Goal: Task Accomplishment & Management: Use online tool/utility

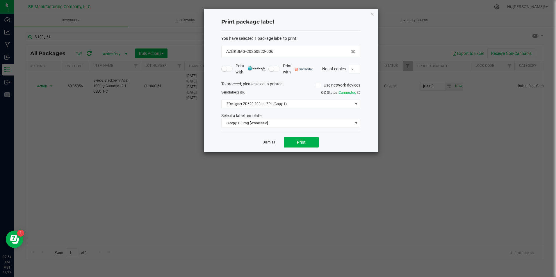
click at [272, 143] on link "Dismiss" at bounding box center [269, 142] width 13 height 5
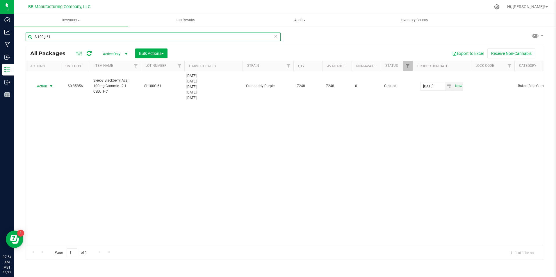
click at [73, 38] on input "Sl100g-61" at bounding box center [153, 37] width 255 height 9
type input "S"
type input "HY110"
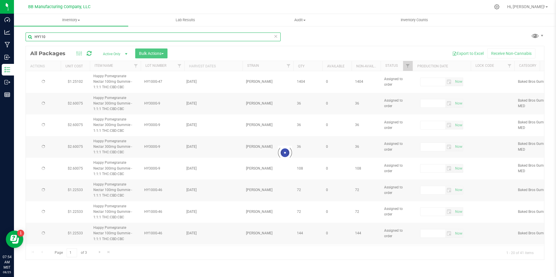
type input "[DATE]"
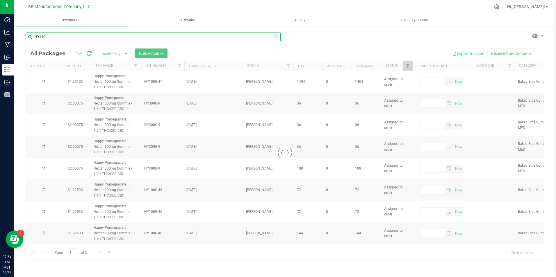
type input "[DATE]"
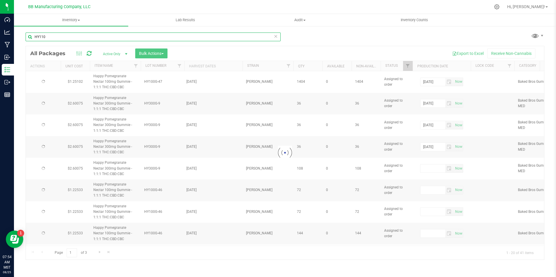
type input "[DATE]"
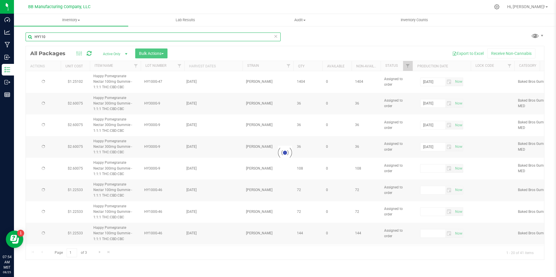
type input "[DATE]"
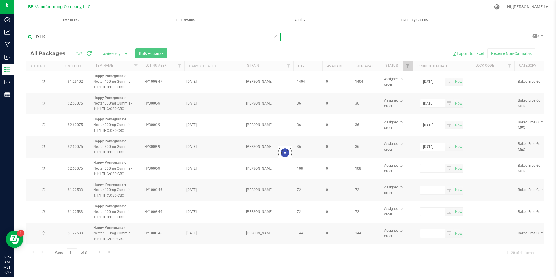
type input "[DATE]"
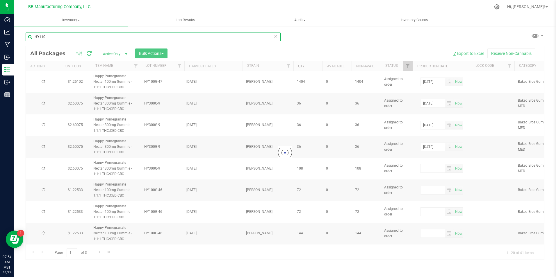
type input "[DATE]"
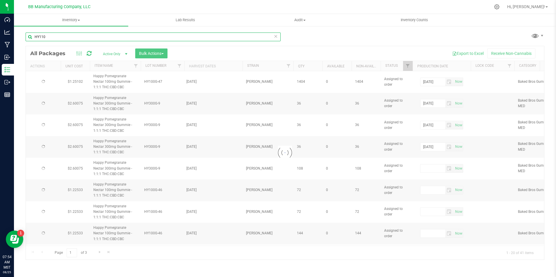
type input "[DATE]"
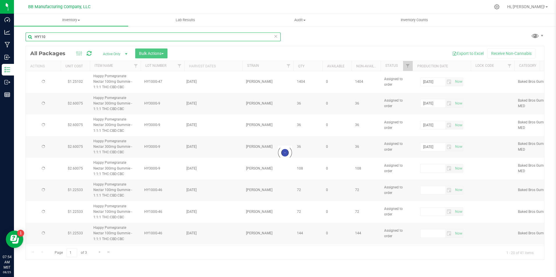
type input "[DATE]"
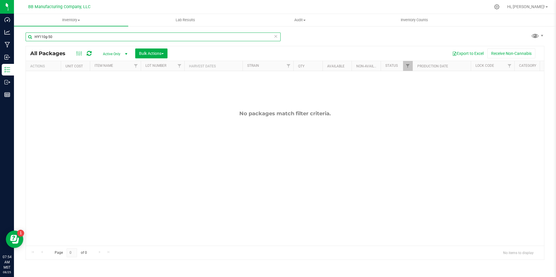
click at [43, 38] on input "HY110g-50" at bounding box center [153, 37] width 255 height 9
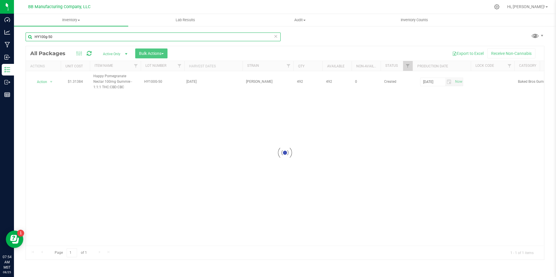
click at [69, 37] on input "HY100g-50" at bounding box center [153, 37] width 255 height 9
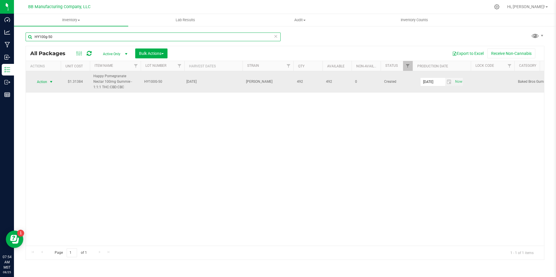
type input "HY100g-50"
click at [45, 81] on span "Action" at bounding box center [40, 82] width 16 height 8
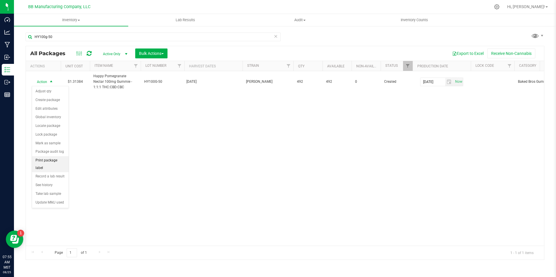
click at [43, 163] on li "Print package label" at bounding box center [50, 164] width 37 height 16
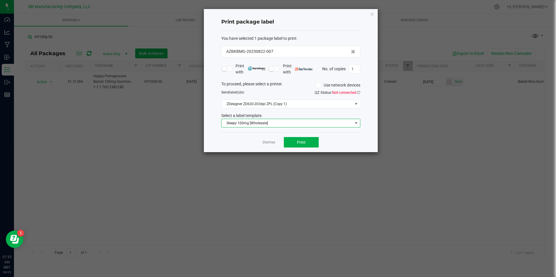
click at [328, 121] on span "Sleepy 100mg [Wholesale]" at bounding box center [287, 123] width 131 height 8
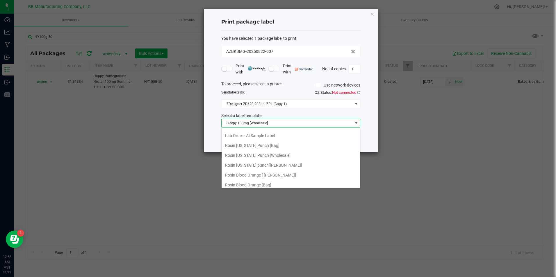
scroll to position [69, 0]
click at [267, 155] on li "Happy 100mg [Wholesale]" at bounding box center [291, 154] width 138 height 10
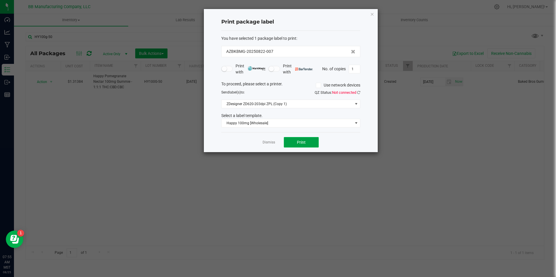
click at [306, 140] on button "Print" at bounding box center [301, 142] width 35 height 10
click at [357, 69] on input "1" at bounding box center [354, 69] width 11 height 8
type input "20"
click at [295, 142] on button "Print" at bounding box center [301, 142] width 35 height 10
